Goal: Find specific page/section: Find specific page/section

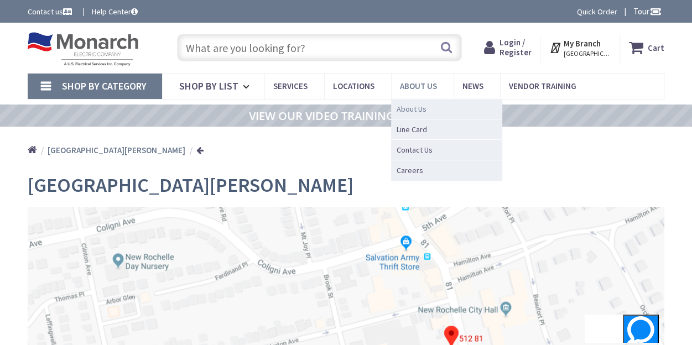
click at [418, 103] on span "About Us" at bounding box center [412, 108] width 30 height 11
click at [418, 107] on span "About Us" at bounding box center [412, 108] width 30 height 11
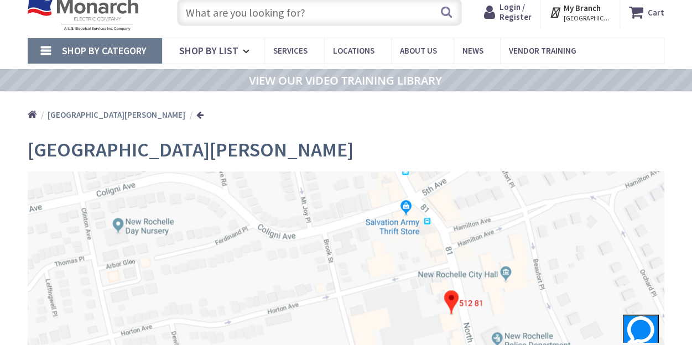
scroll to position [166, 0]
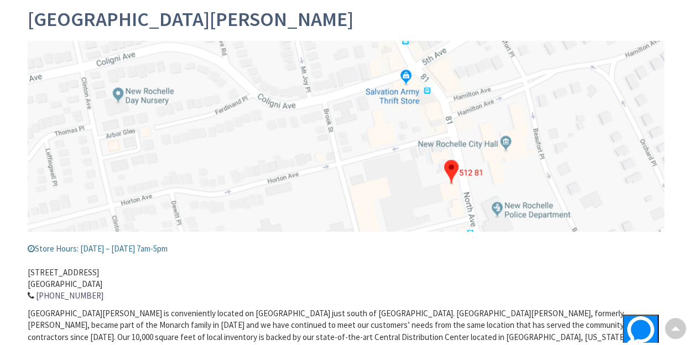
click at [324, 137] on img at bounding box center [346, 136] width 637 height 190
